Goal: Information Seeking & Learning: Learn about a topic

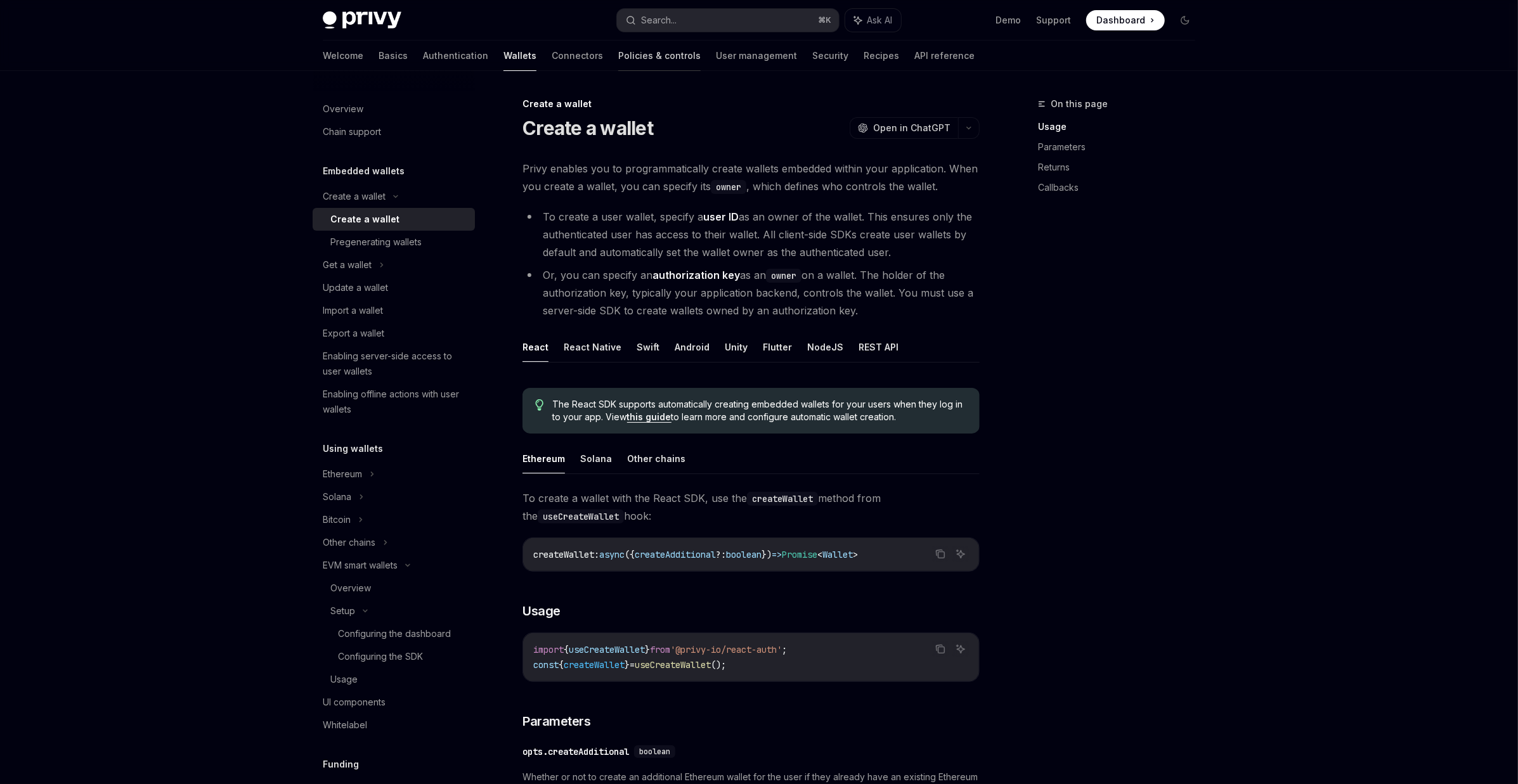
click at [618, 61] on link "Policies & controls" at bounding box center [659, 56] width 83 height 30
type textarea "*"
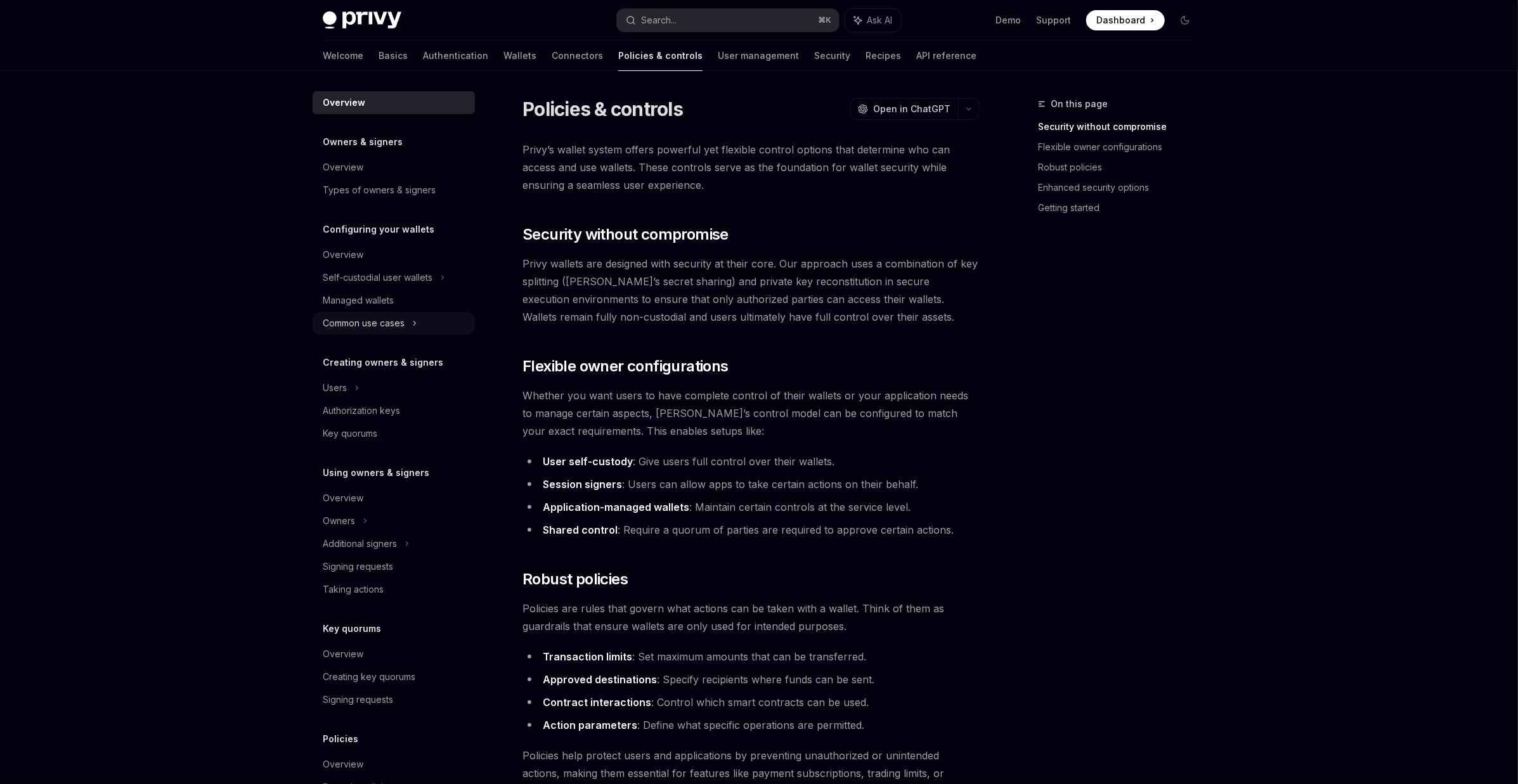
click at [362, 323] on div "Common use cases" at bounding box center [364, 323] width 82 height 15
click at [359, 346] on div "Server-side access" at bounding box center [372, 347] width 82 height 15
click at [358, 365] on div "Limit orders" at bounding box center [355, 369] width 49 height 15
click at [354, 366] on div "Limit orders" at bounding box center [355, 369] width 49 height 15
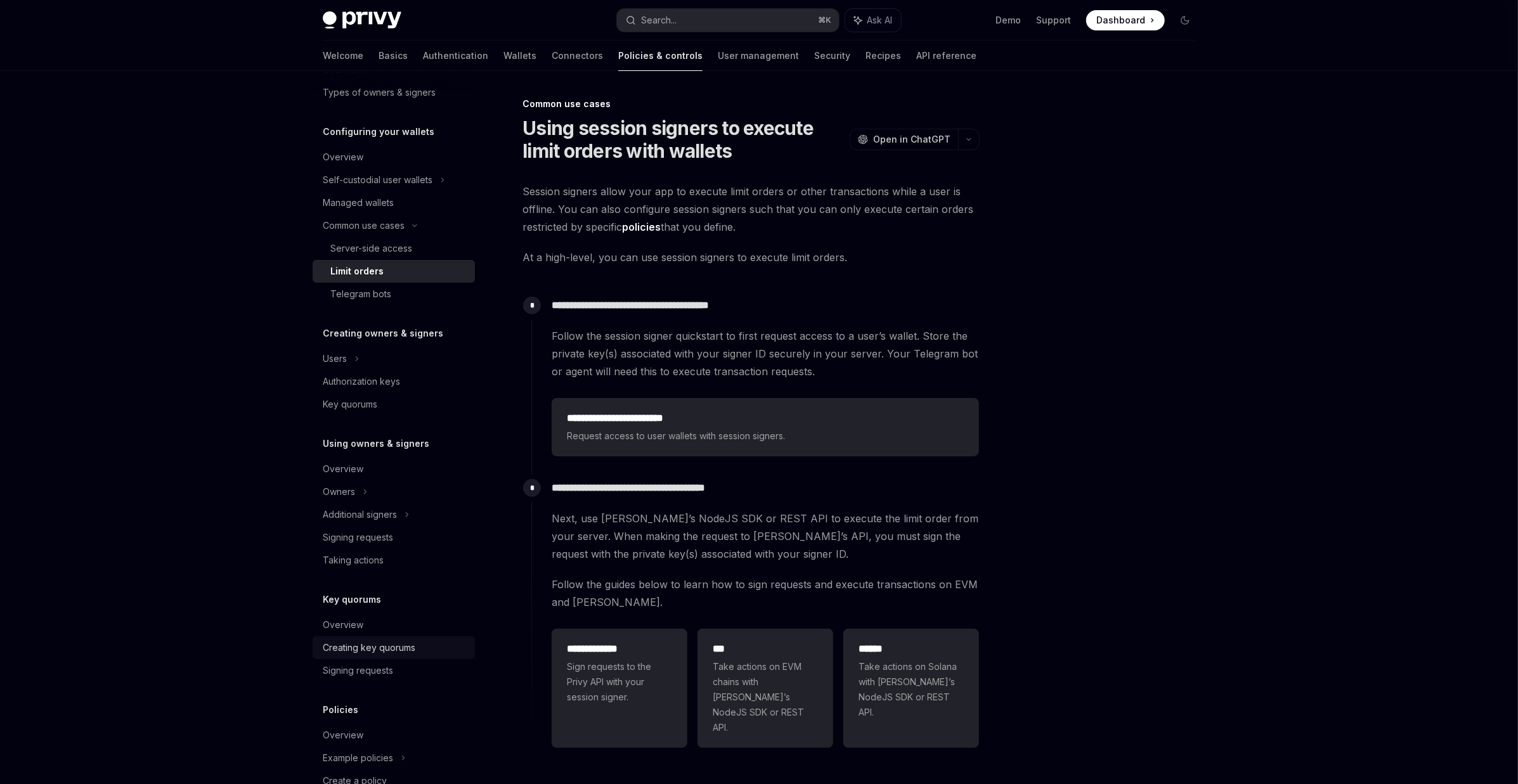
scroll to position [177, 0]
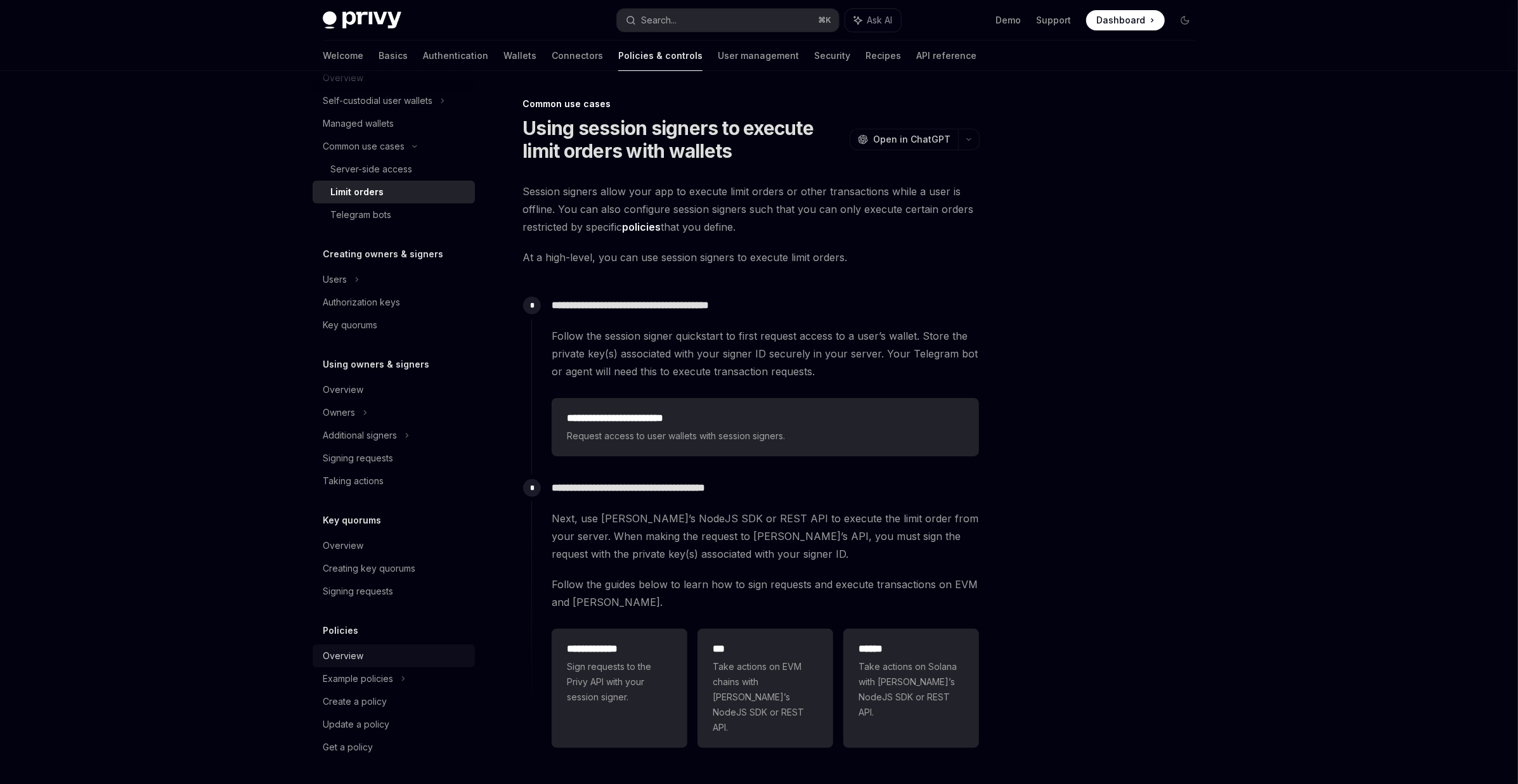
click at [355, 660] on div "Overview" at bounding box center [343, 656] width 41 height 15
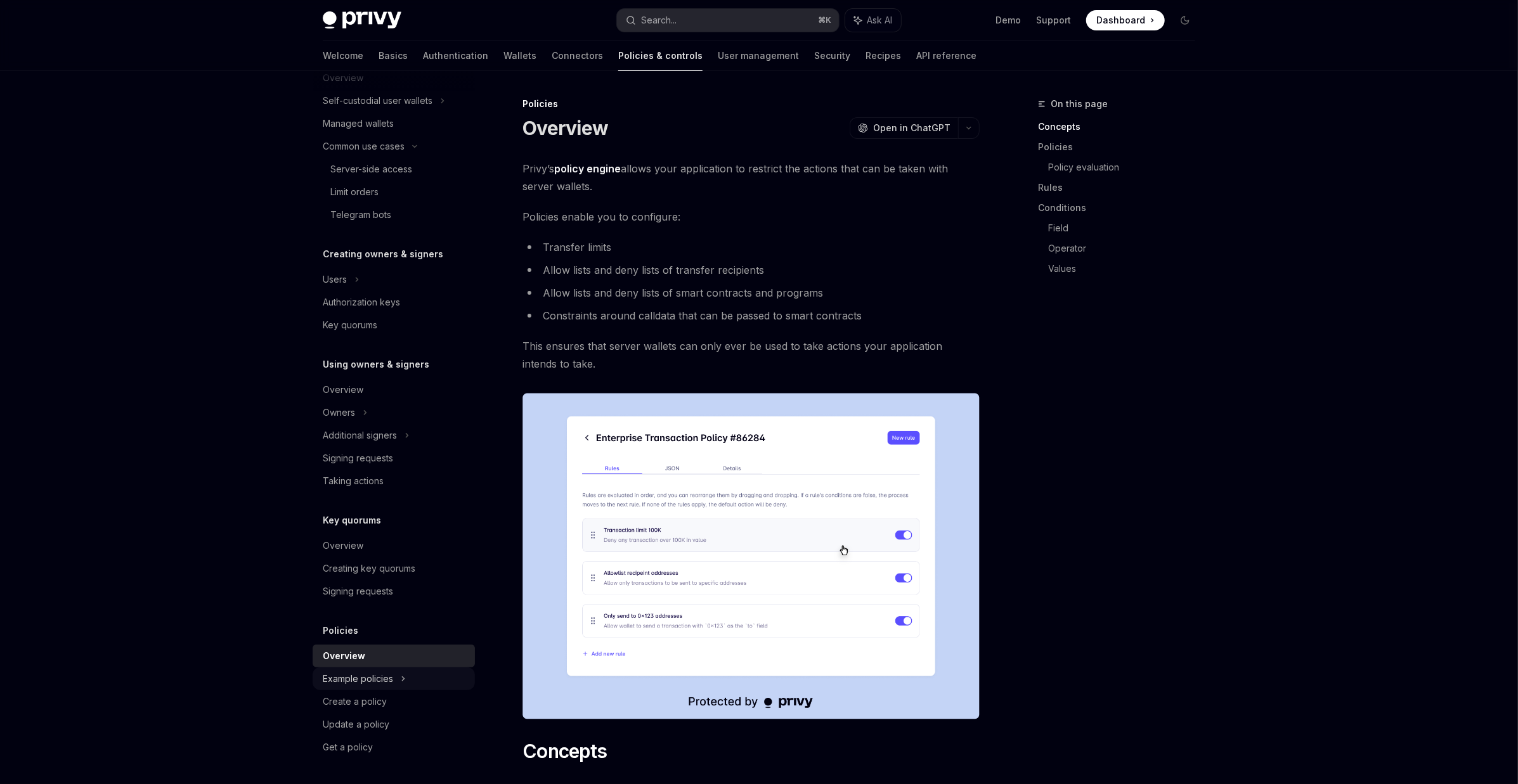
click at [356, 108] on div "Example policies" at bounding box center [378, 101] width 110 height 15
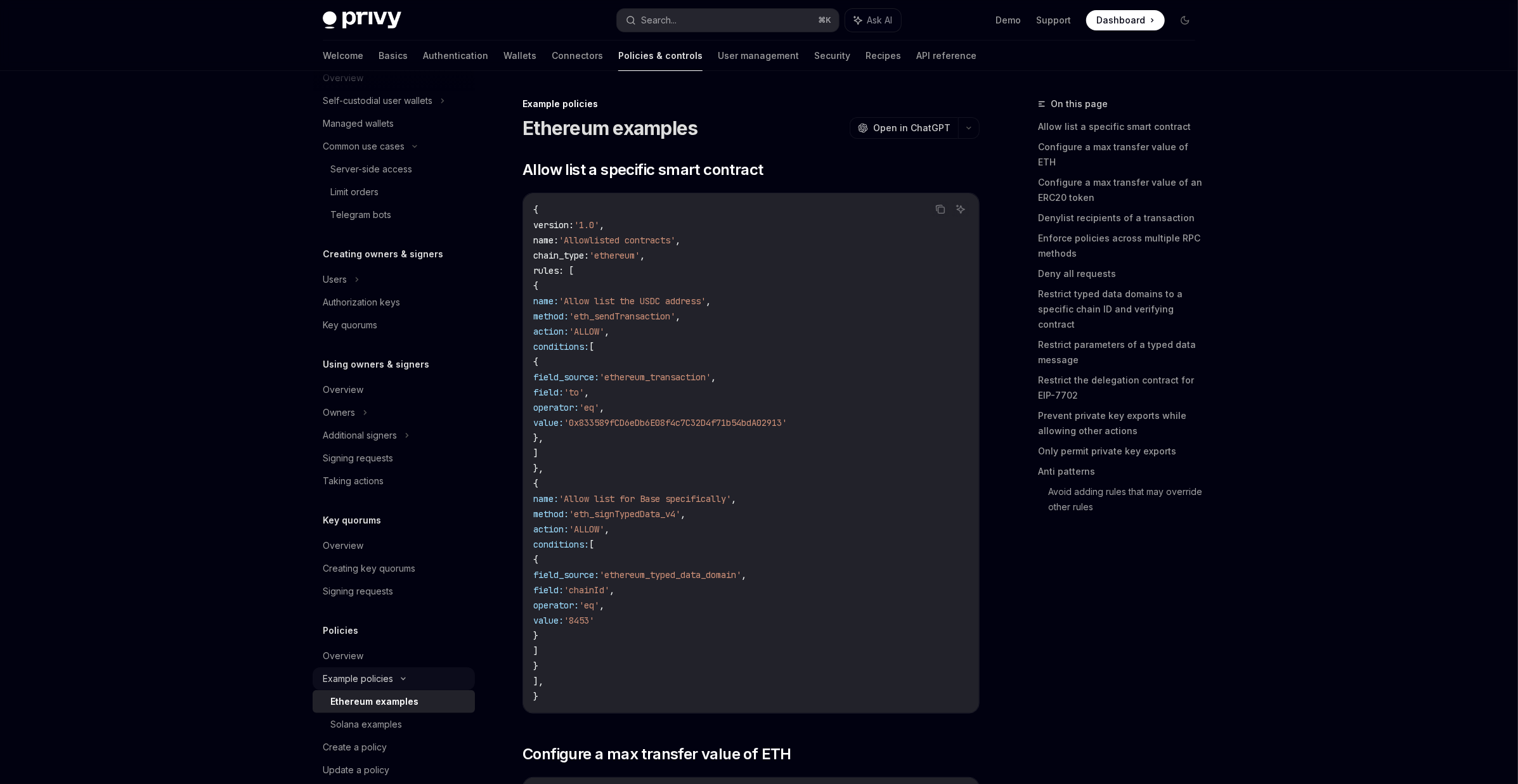
type textarea "*"
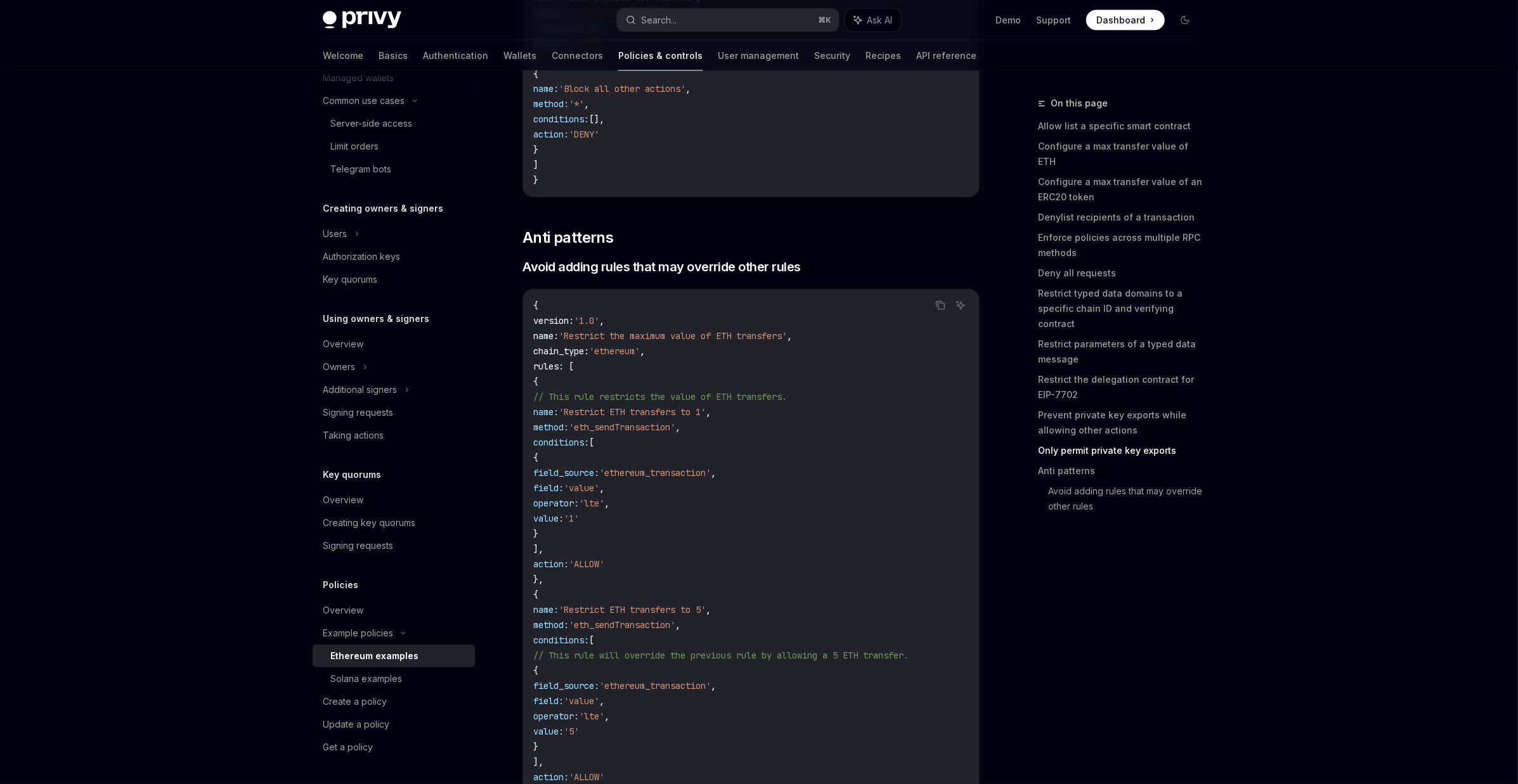
scroll to position [5863, 0]
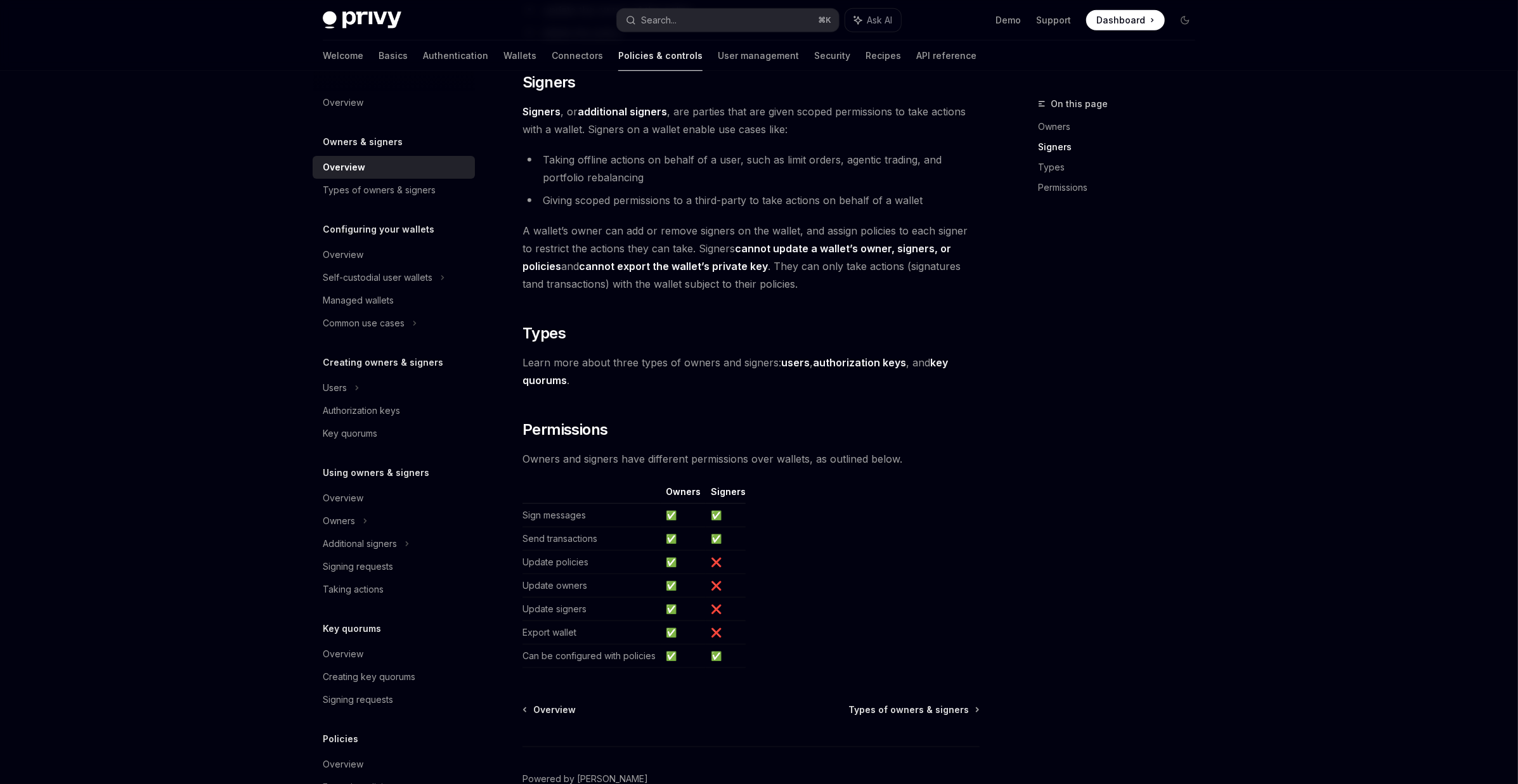
scroll to position [818, 0]
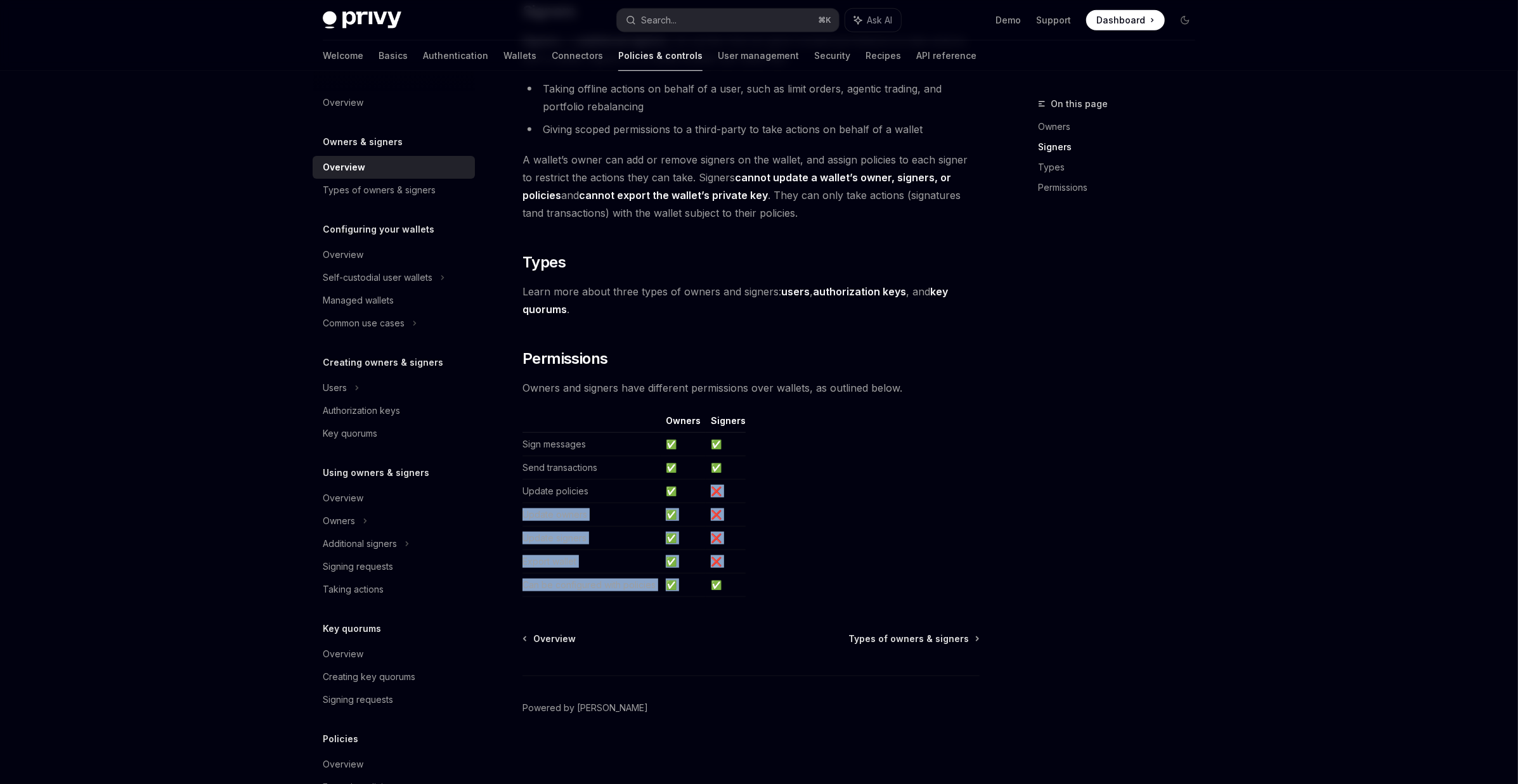
drag, startPoint x: 708, startPoint y: 492, endPoint x: 728, endPoint y: 572, distance: 82.5
click at [728, 572] on tbody "Sign messages ✅ ✅ Send transactions ✅ ✅ Update policies ✅ ❌ Update owners ✅ ❌ U…" at bounding box center [634, 515] width 223 height 165
click at [728, 570] on td "❌" at bounding box center [726, 562] width 40 height 24
drag, startPoint x: 729, startPoint y: 588, endPoint x: 498, endPoint y: 439, distance: 274.9
click at [498, 439] on div "Owners & signers Overview OpenAI Open in ChatGPT OpenAI Open in ChatGPT Privy r…" at bounding box center [632, 32] width 700 height 1507
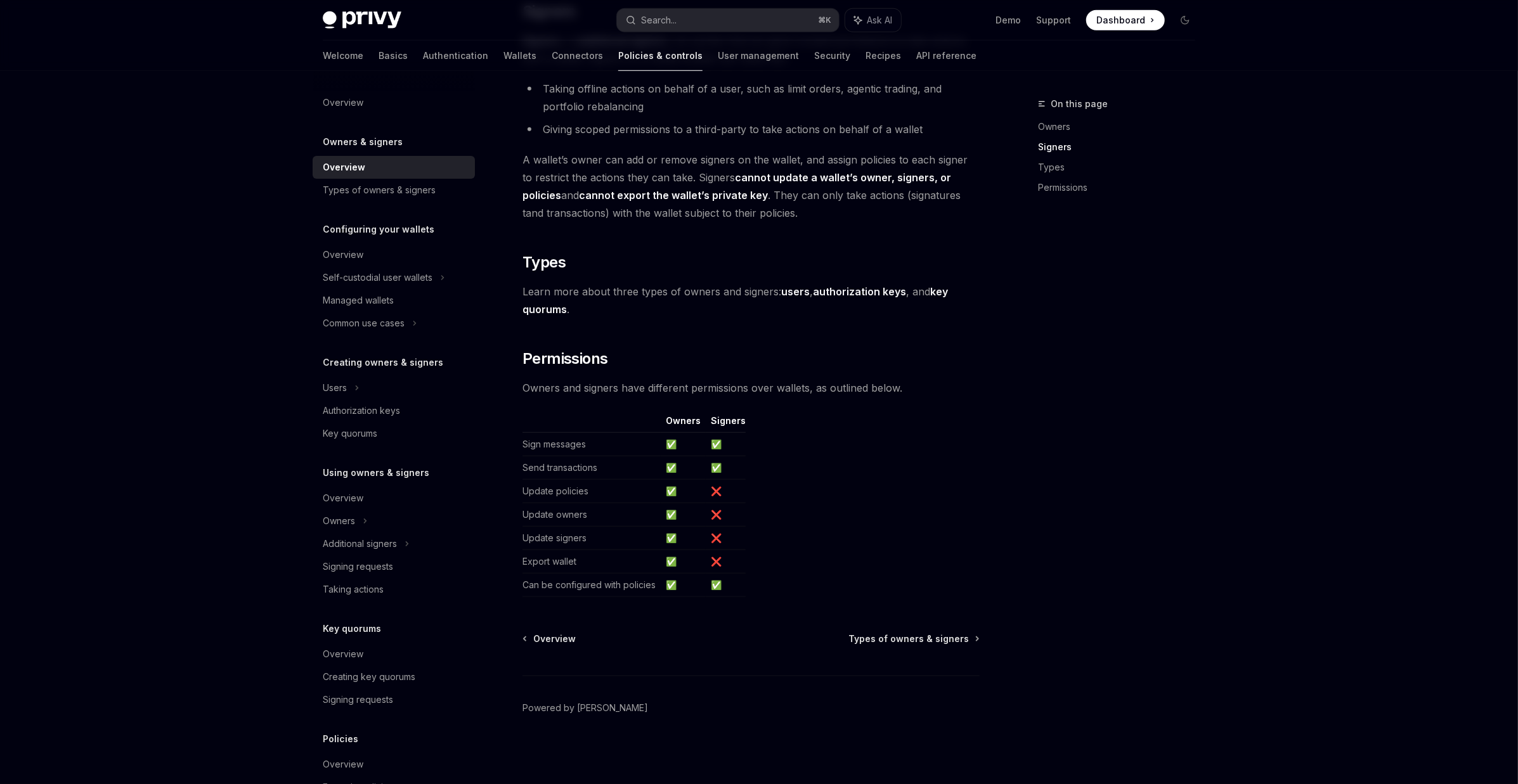
click at [516, 455] on div "Owners & signers Overview OpenAI Open in ChatGPT OpenAI Open in ChatGPT Privy r…" at bounding box center [632, 32] width 700 height 1507
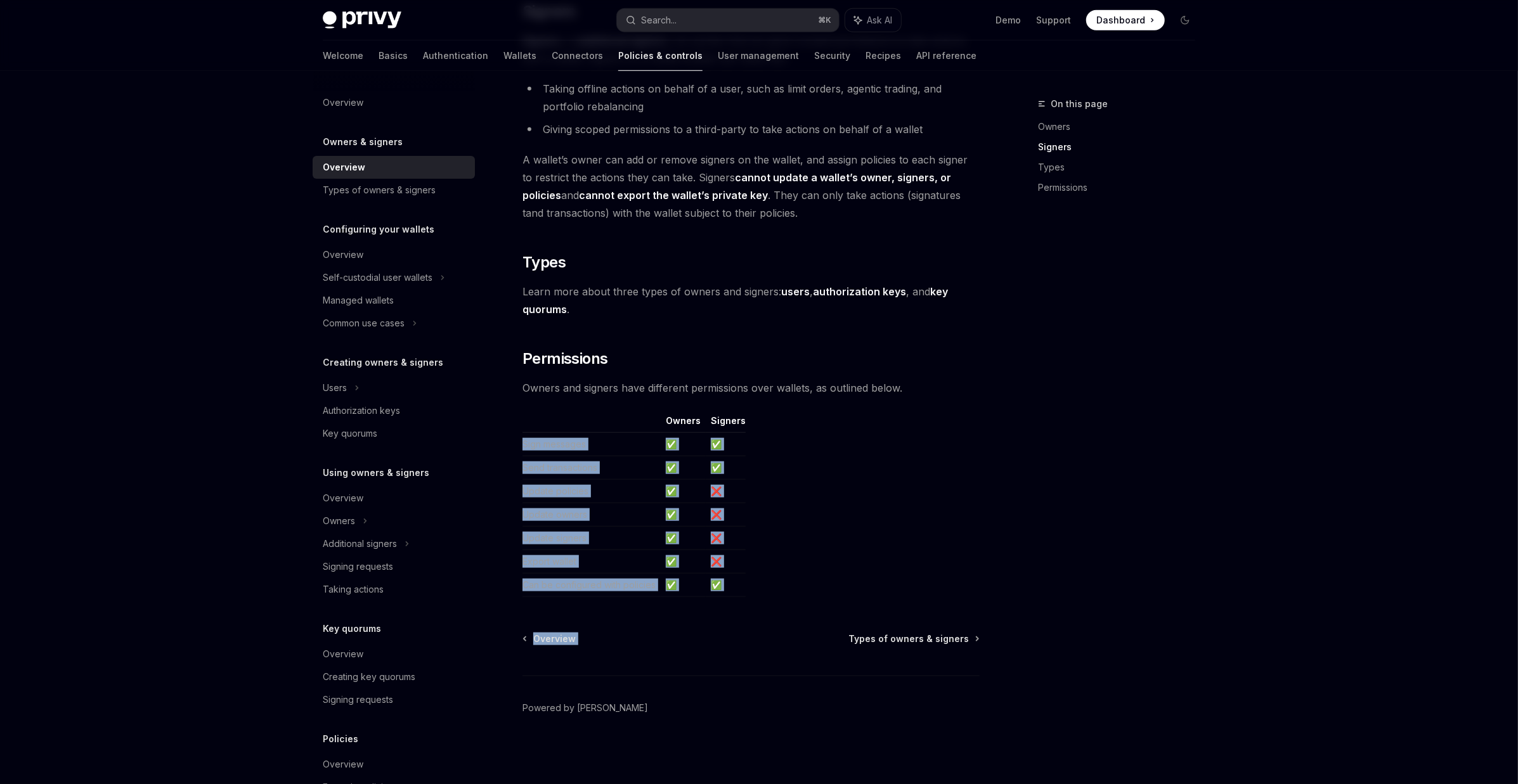
drag, startPoint x: 512, startPoint y: 443, endPoint x: 783, endPoint y: 596, distance: 311.2
click at [783, 596] on div "Owners & signers Overview OpenAI Open in ChatGPT OpenAI Open in ChatGPT Privy r…" at bounding box center [632, 32] width 700 height 1507
click at [783, 595] on table "Owners Signers Sign messages ✅ ✅ Send transactions ✅ ✅ Update policies ✅ ❌ Upda…" at bounding box center [751, 506] width 457 height 183
drag, startPoint x: 728, startPoint y: 578, endPoint x: 516, endPoint y: 443, distance: 251.3
click at [516, 443] on div "Owners & signers Overview OpenAI Open in ChatGPT OpenAI Open in ChatGPT Privy r…" at bounding box center [632, 32] width 700 height 1507
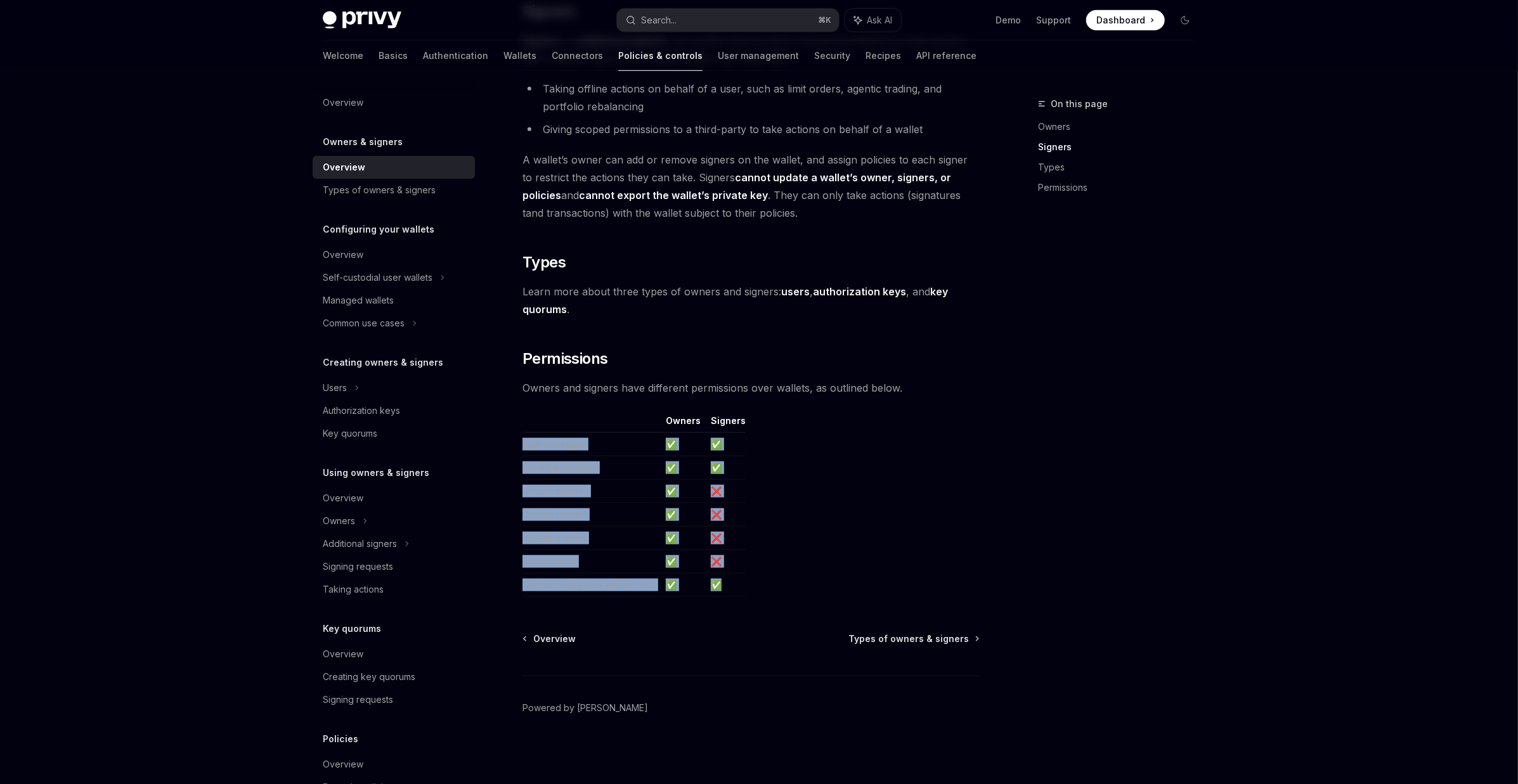
click at [516, 443] on div "Owners & signers Overview OpenAI Open in ChatGPT OpenAI Open in ChatGPT Privy r…" at bounding box center [632, 32] width 700 height 1507
drag, startPoint x: 516, startPoint y: 436, endPoint x: 751, endPoint y: 581, distance: 276.1
click at [751, 581] on div "Owners & signers Overview OpenAI Open in ChatGPT OpenAI Open in ChatGPT Privy r…" at bounding box center [632, 32] width 700 height 1507
click at [751, 581] on table "Owners Signers Sign messages ✅ ✅ Send transactions ✅ ✅ Update policies ✅ ❌ Upda…" at bounding box center [751, 506] width 457 height 183
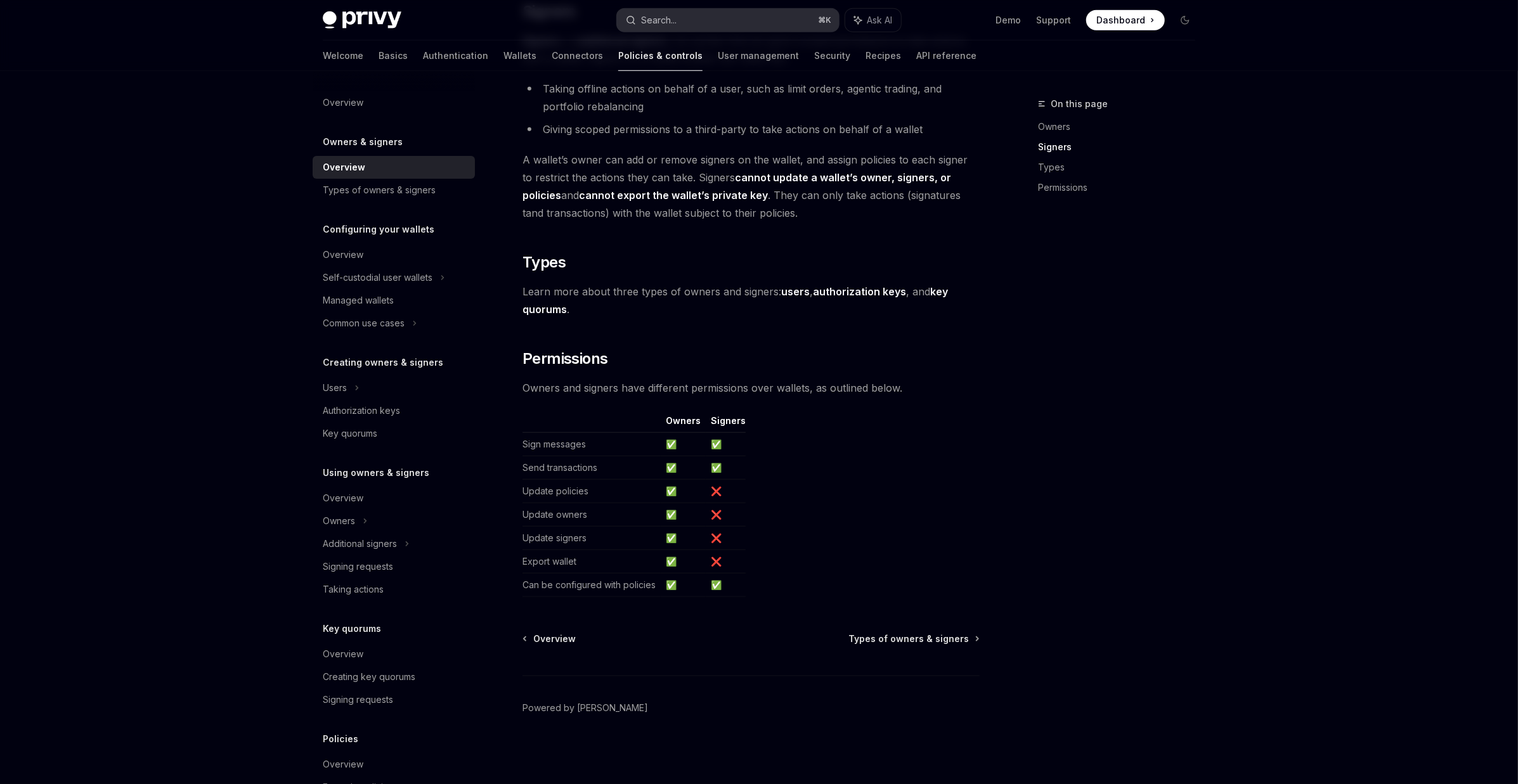
click at [754, 15] on button "Search... ⌘ K" at bounding box center [728, 20] width 222 height 23
type textarea "*"
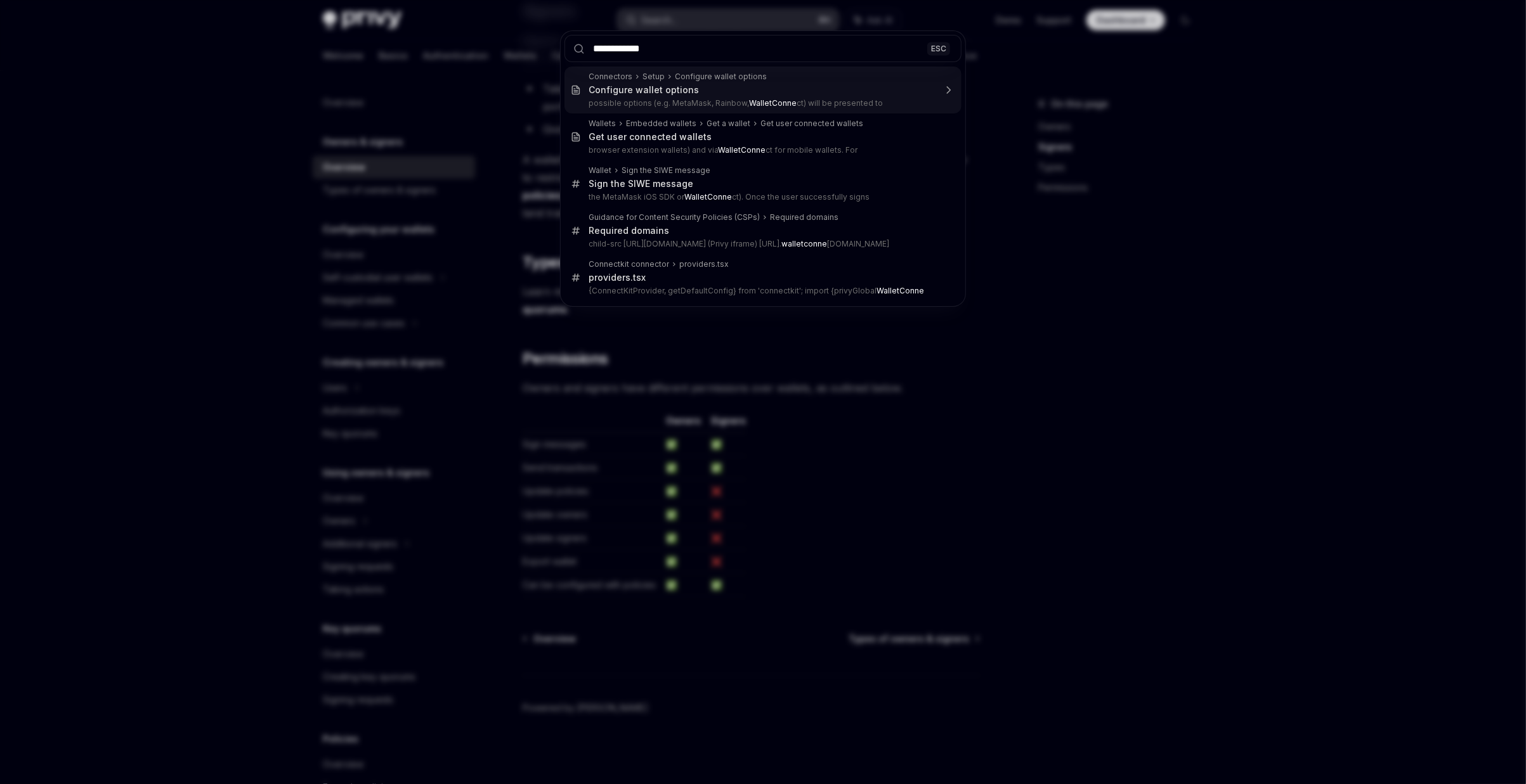
type input "**********"
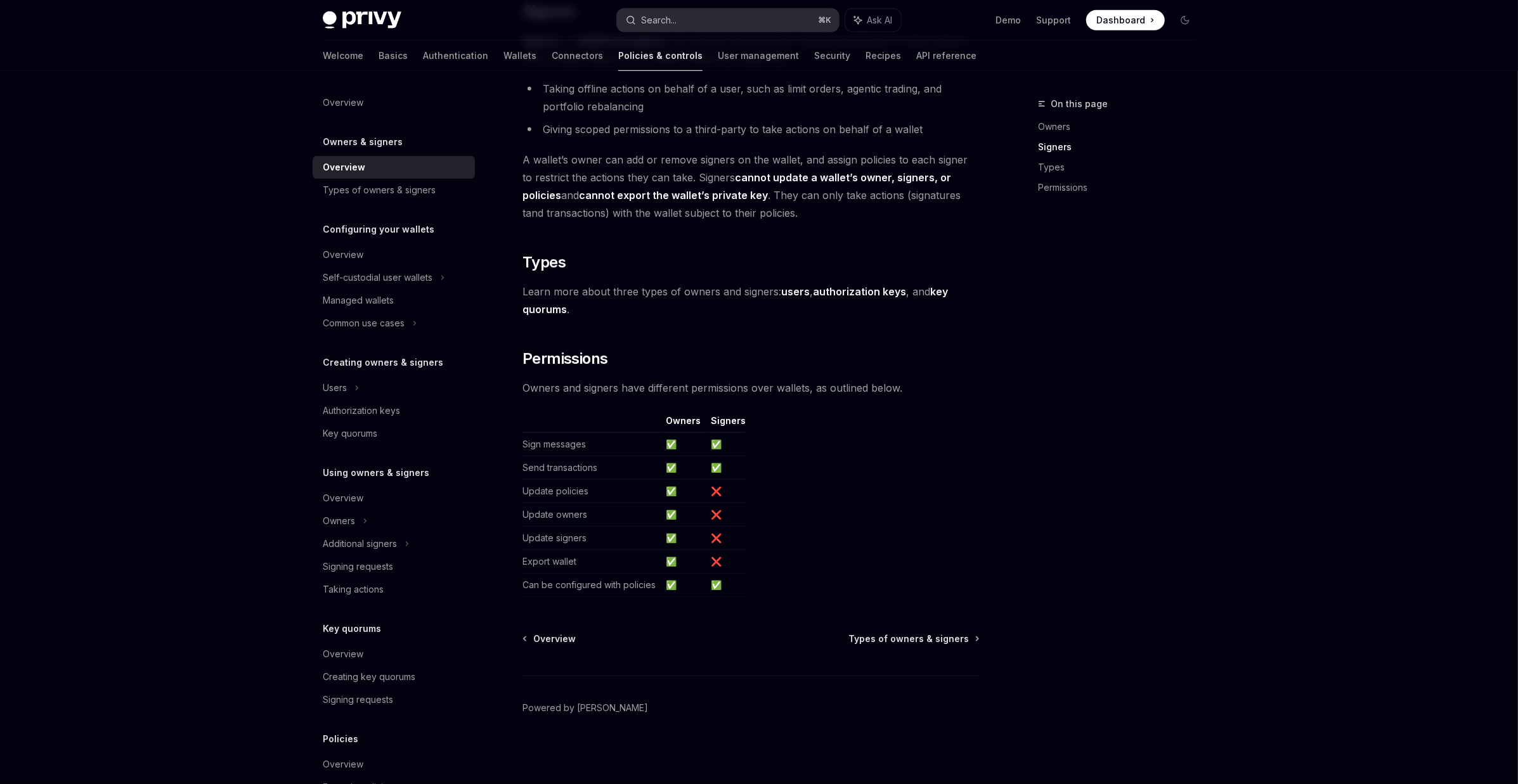
type textarea "*"
